Goal: Find specific page/section: Find specific page/section

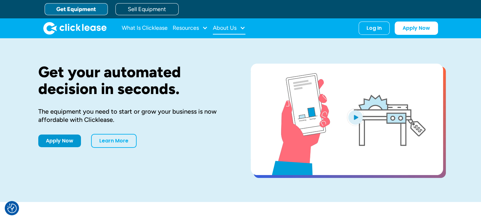
click at [221, 28] on div "About Us" at bounding box center [225, 28] width 24 height 0
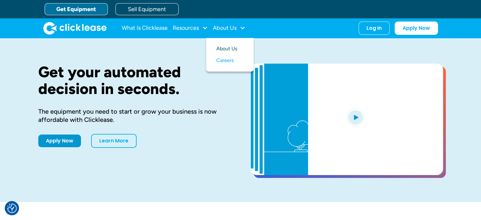
click at [225, 48] on link "About Us" at bounding box center [229, 49] width 27 height 12
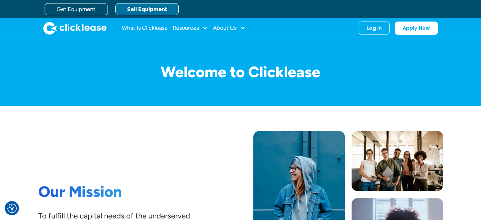
click at [145, 8] on link "Sell Equipment" at bounding box center [146, 9] width 63 height 12
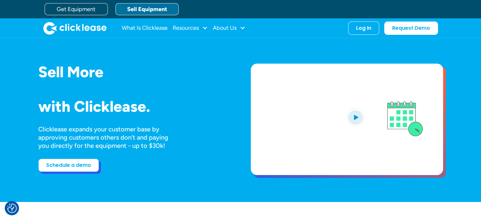
click at [67, 161] on link "Schedule a demo" at bounding box center [68, 164] width 61 height 13
